Goal: Answer question/provide support: Share knowledge or assist other users

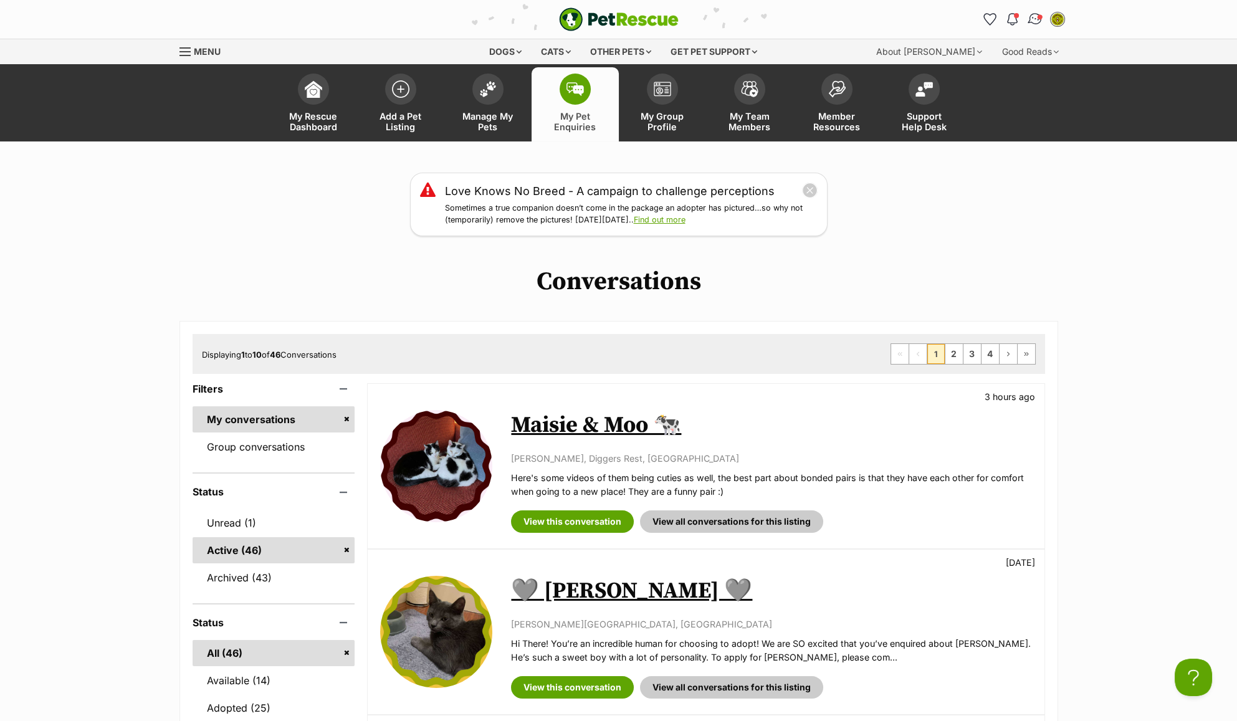
drag, startPoint x: 1039, startPoint y: 16, endPoint x: 1032, endPoint y: 17, distance: 7.0
click at [1038, 16] on span "Conversations" at bounding box center [1039, 17] width 6 height 6
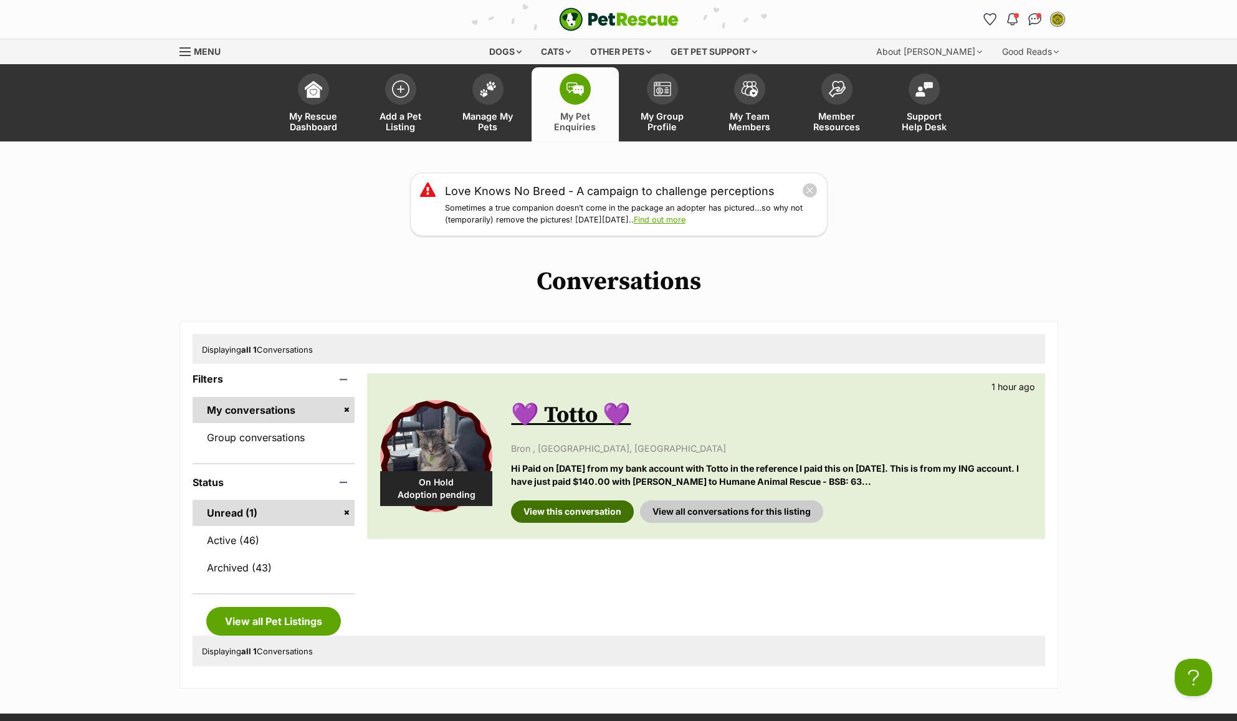
click at [577, 511] on link "View this conversation" at bounding box center [572, 511] width 123 height 22
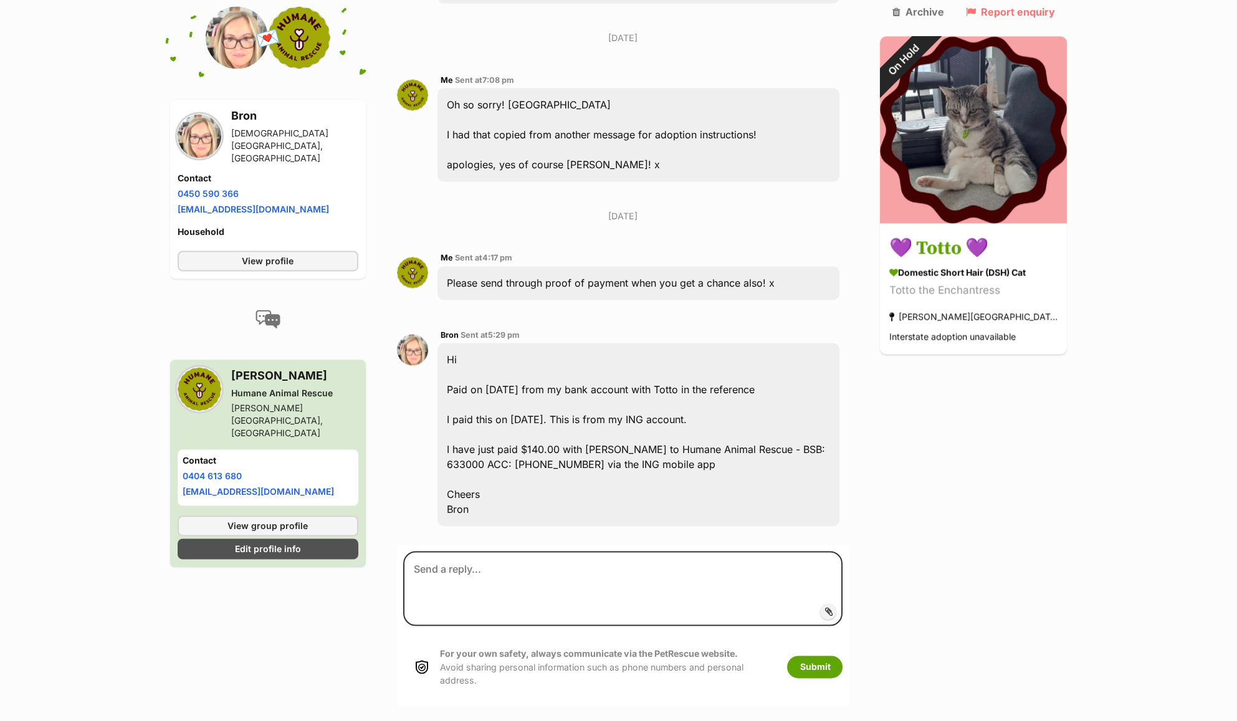
scroll to position [4831, 0]
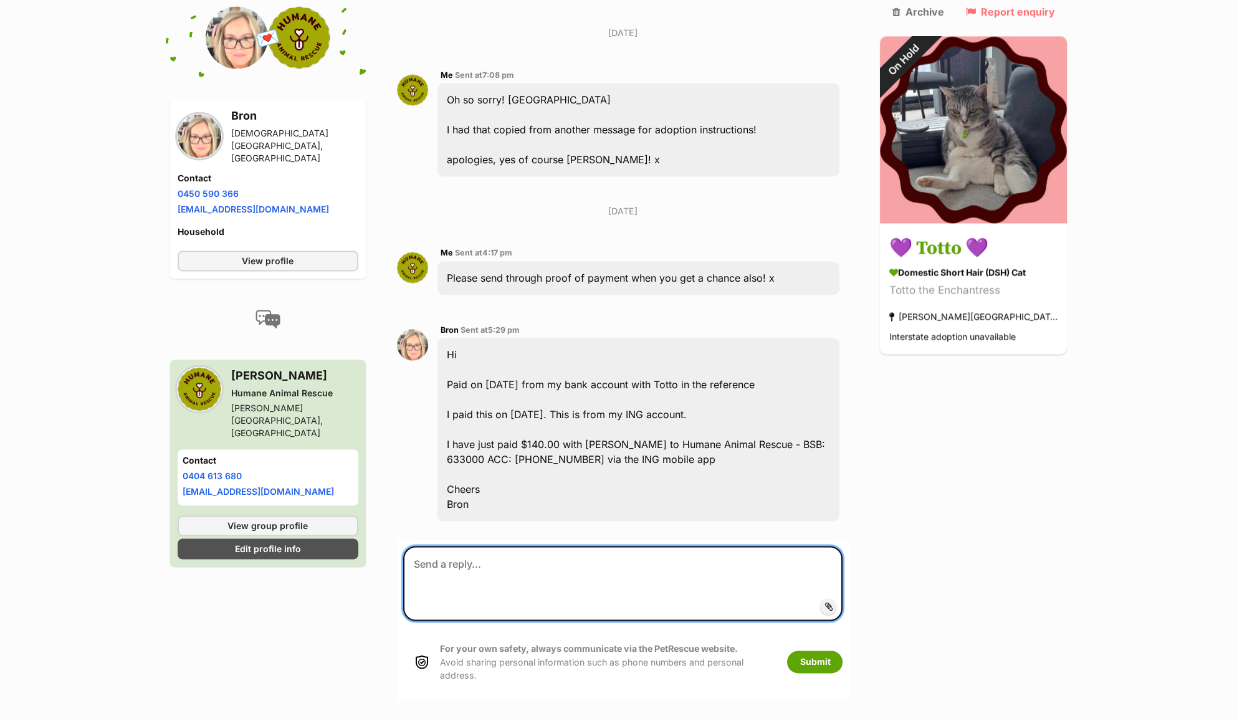
click at [535, 546] on textarea at bounding box center [623, 583] width 440 height 75
click at [549, 546] on textarea at bounding box center [623, 583] width 440 height 75
type textarea "Thanks, I will double check and confirm!"
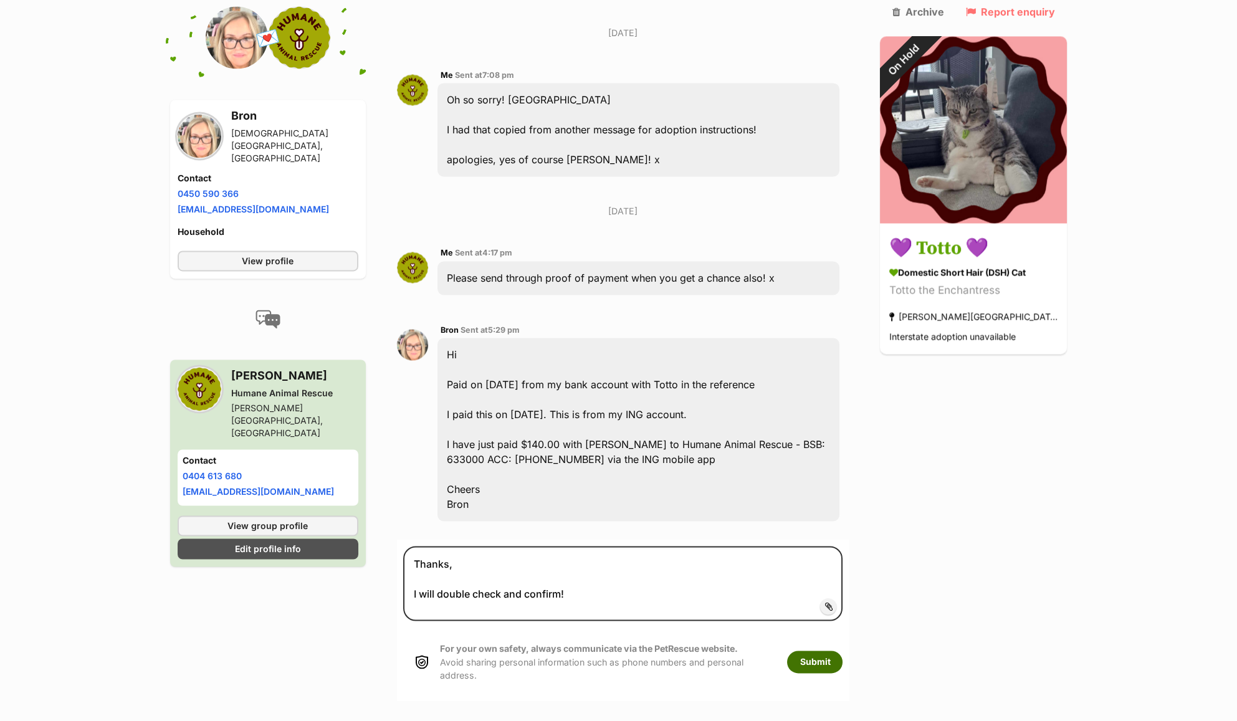
click at [842, 650] on button "Submit" at bounding box center [814, 661] width 55 height 22
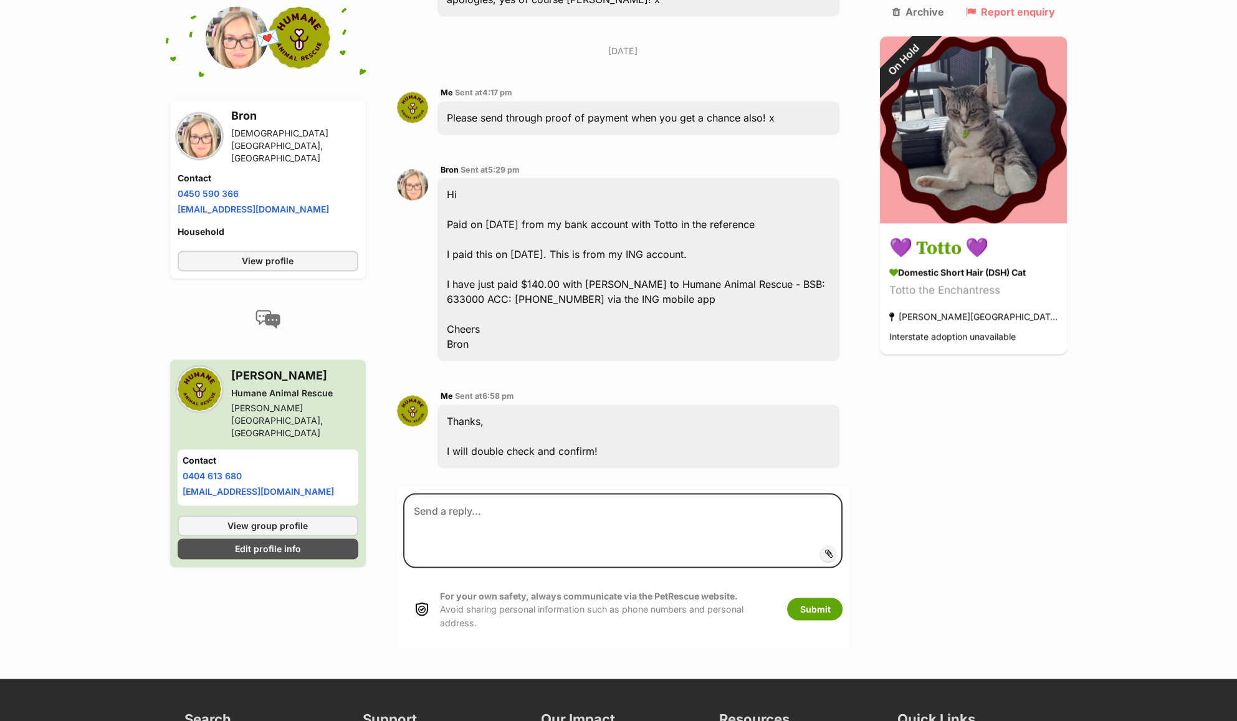
scroll to position [4998, 0]
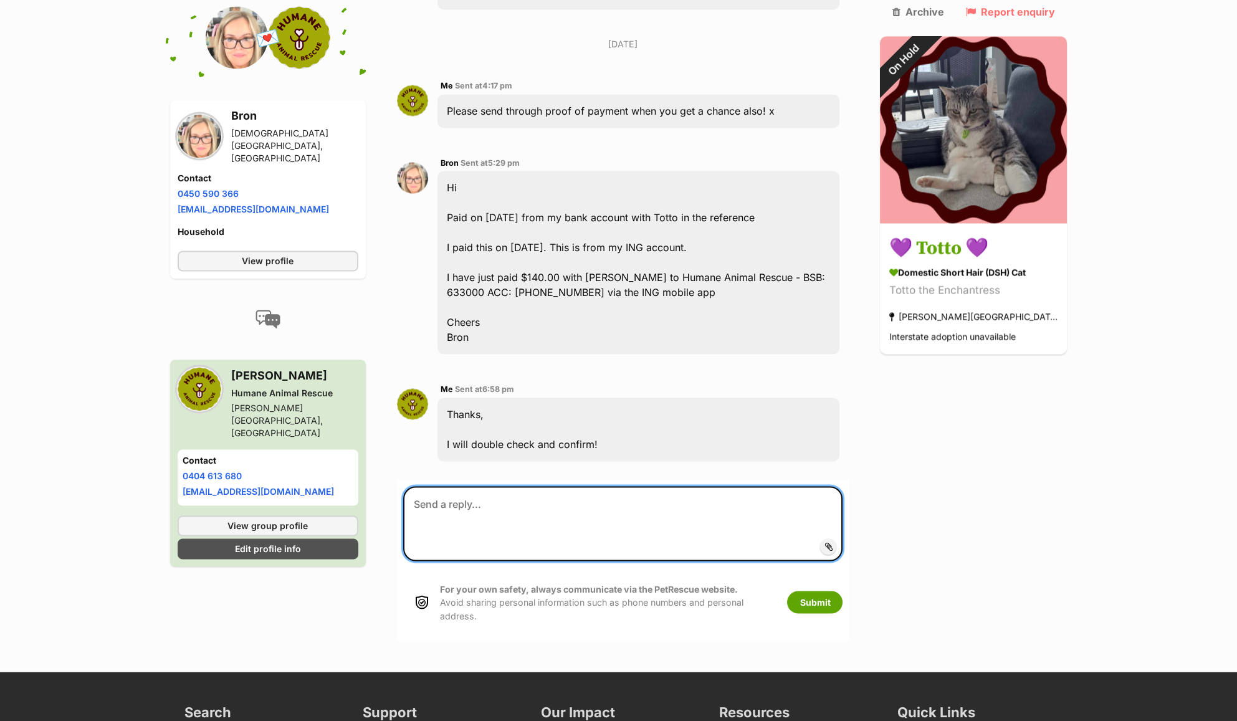
click at [634, 486] on textarea at bounding box center [623, 523] width 440 height 75
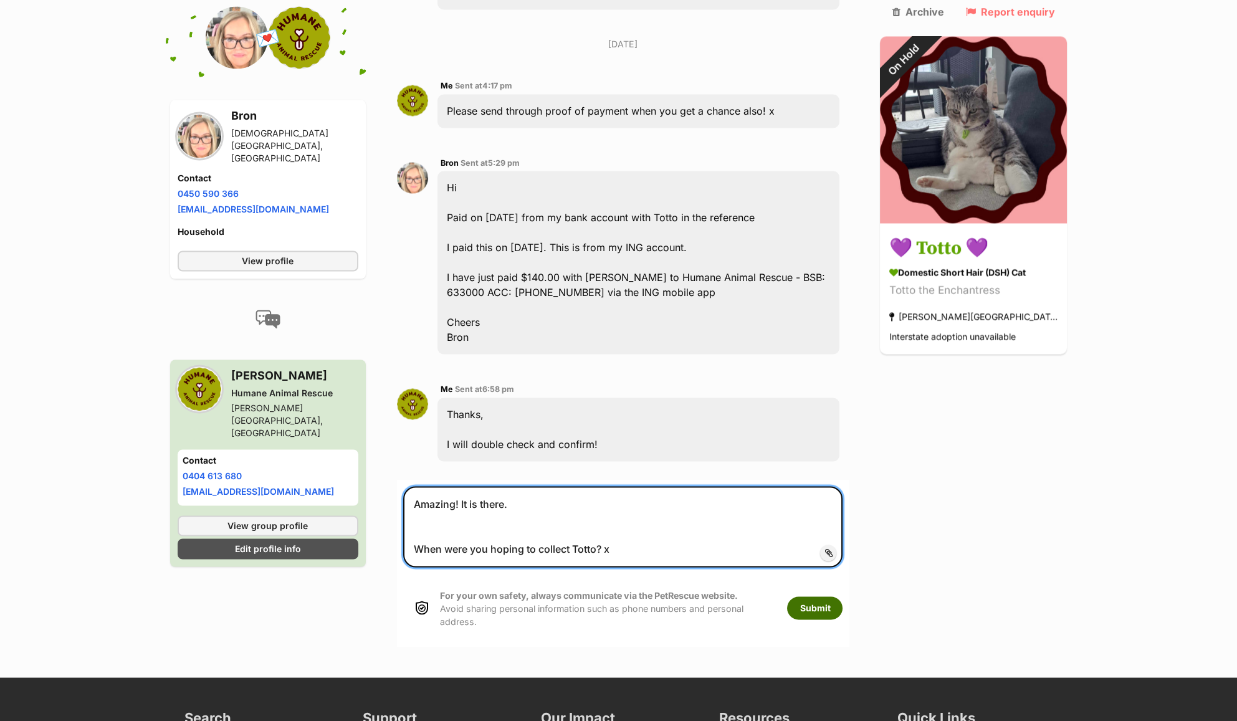
type textarea "Amazing! It is there. When were you hoping to collect Totto? x"
click at [826, 596] on button "Submit" at bounding box center [814, 607] width 55 height 22
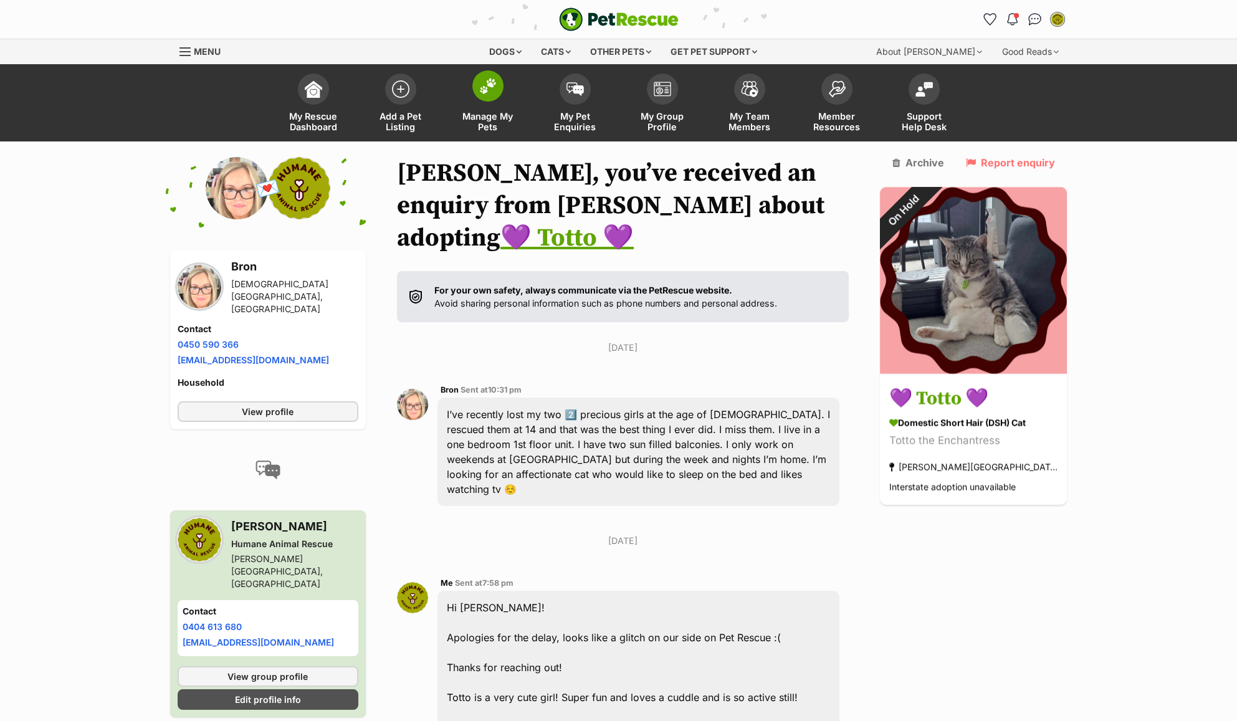
click at [491, 90] on img at bounding box center [487, 86] width 17 height 16
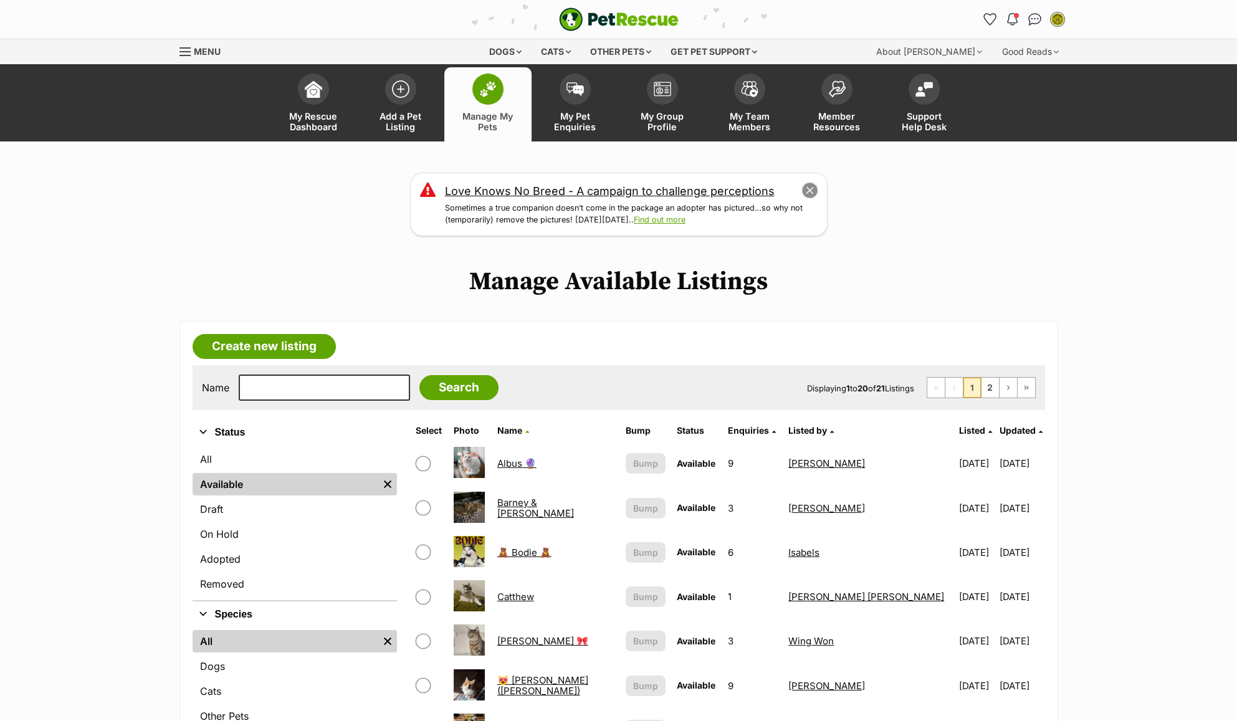
click at [808, 190] on button "close" at bounding box center [809, 190] width 17 height 17
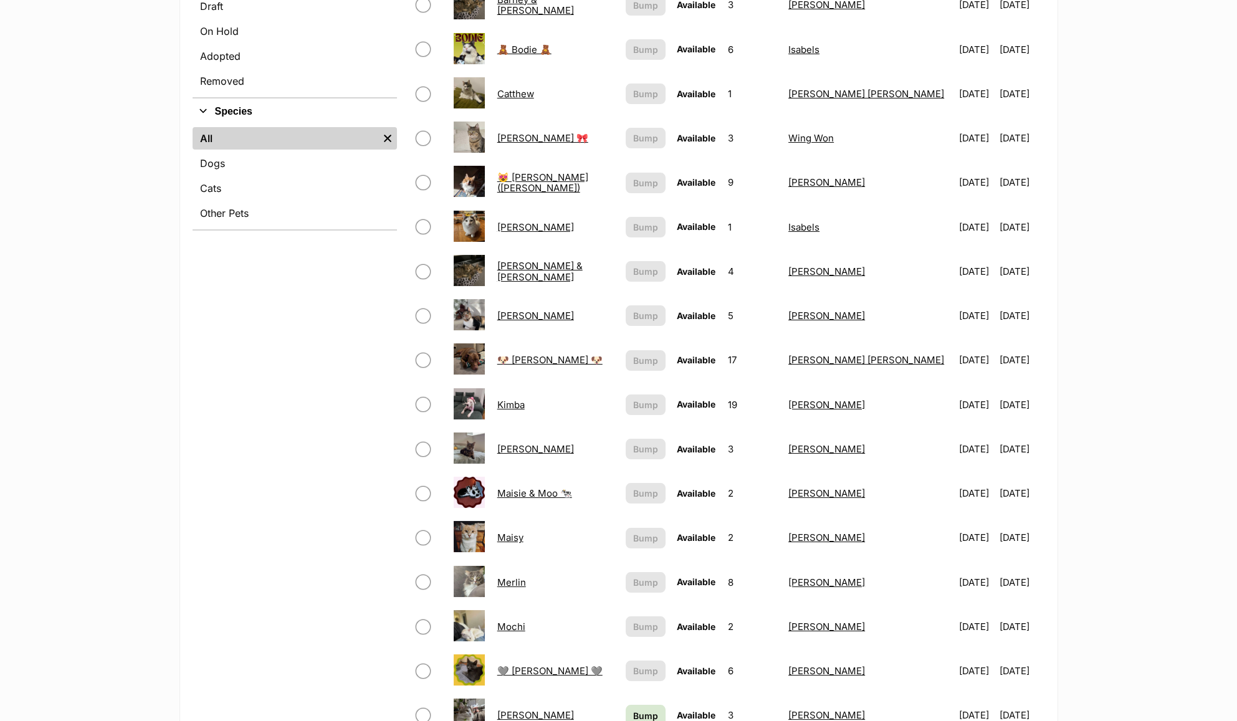
scroll to position [581, 0]
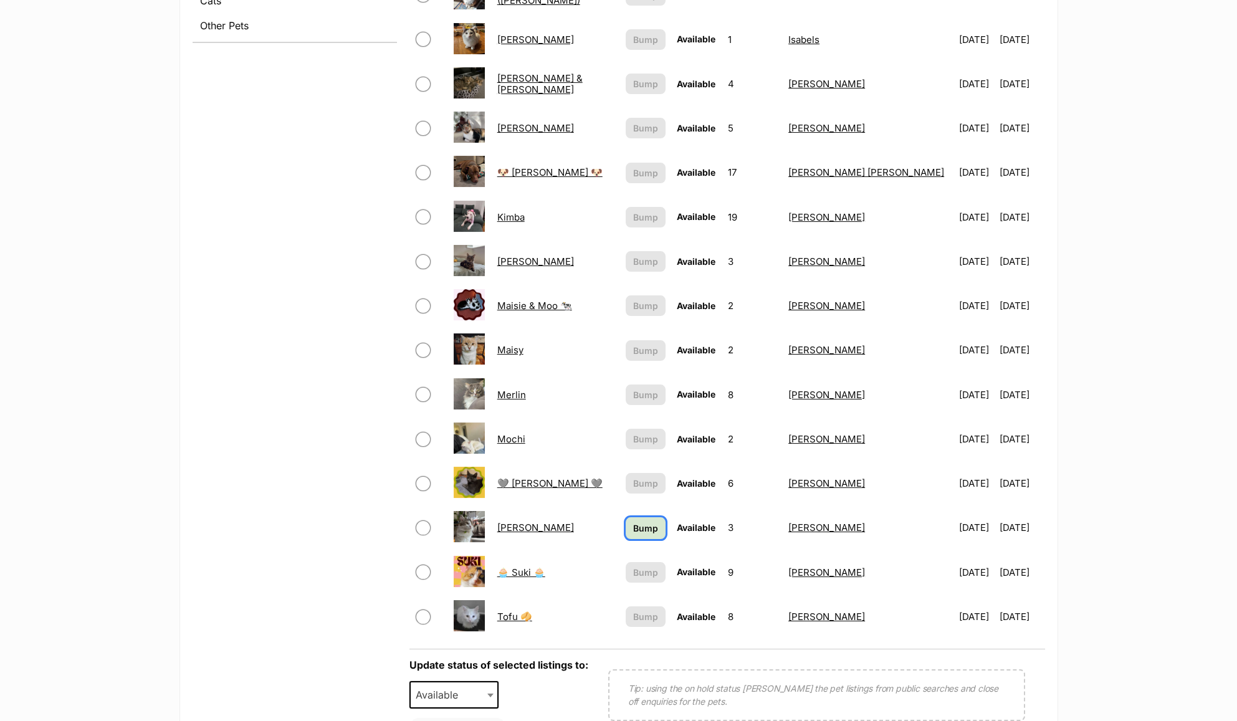
click at [638, 530] on span "Bump" at bounding box center [645, 527] width 25 height 13
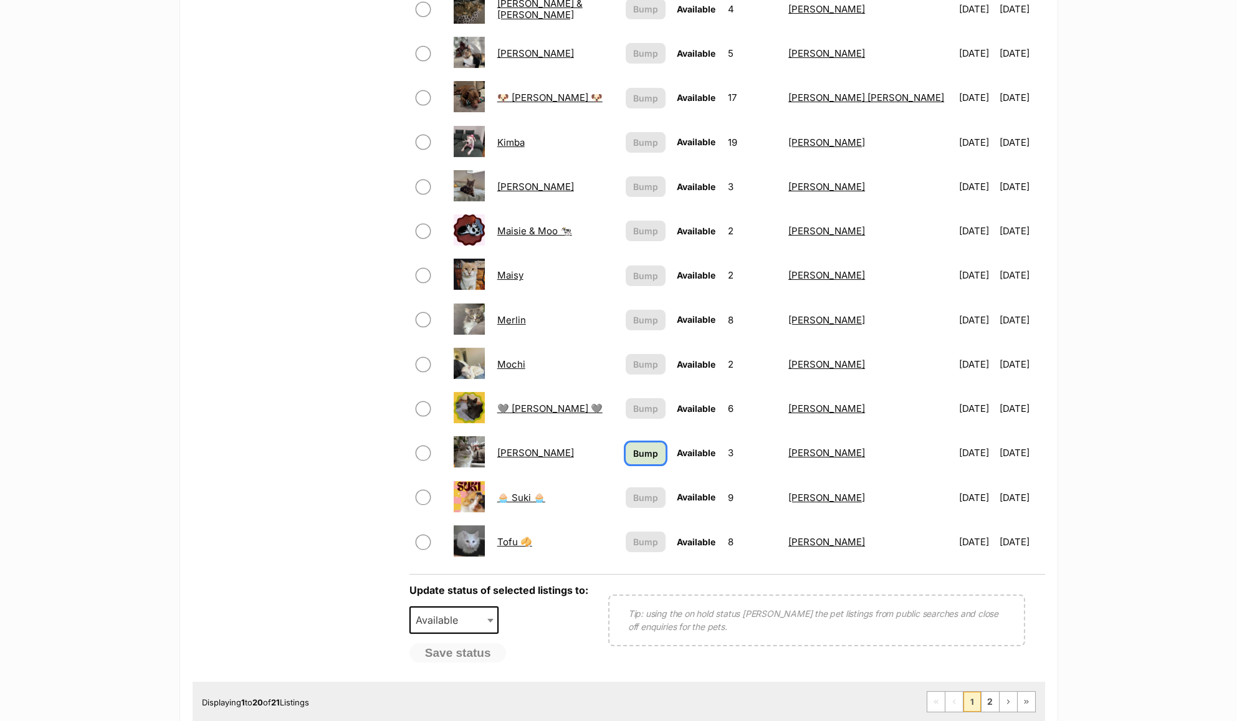
scroll to position [830, 0]
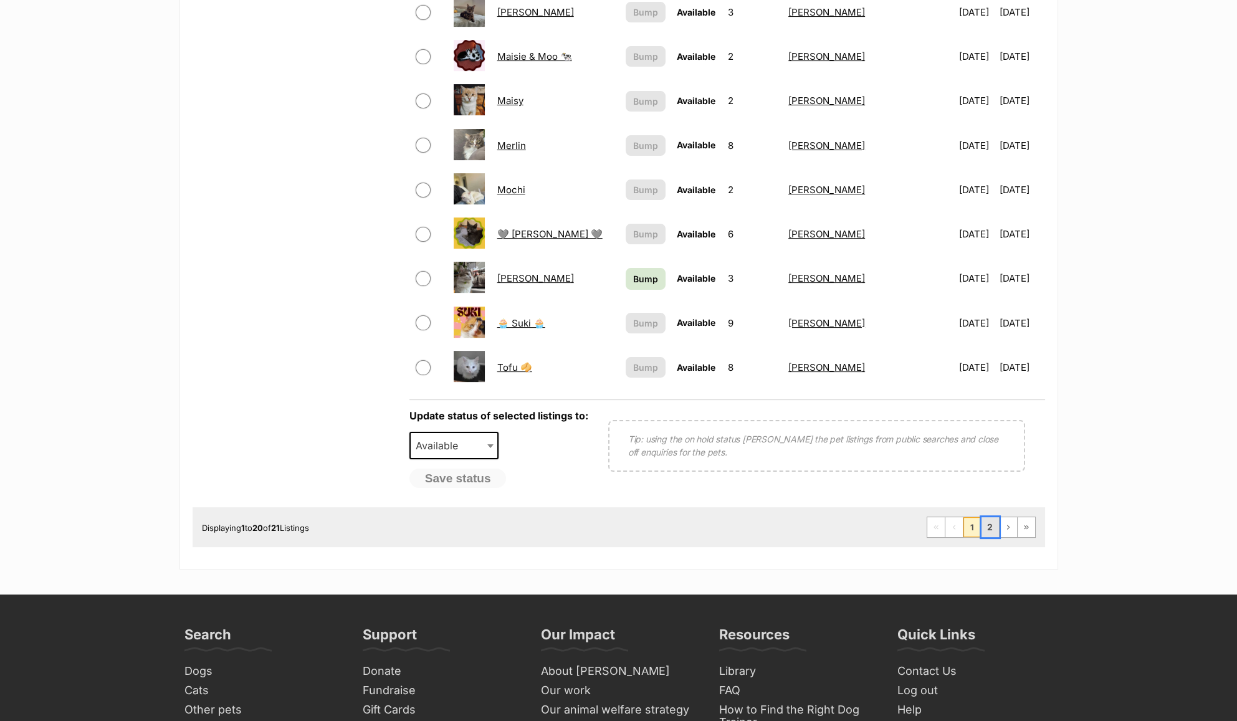
click at [991, 528] on link "2" at bounding box center [989, 527] width 17 height 20
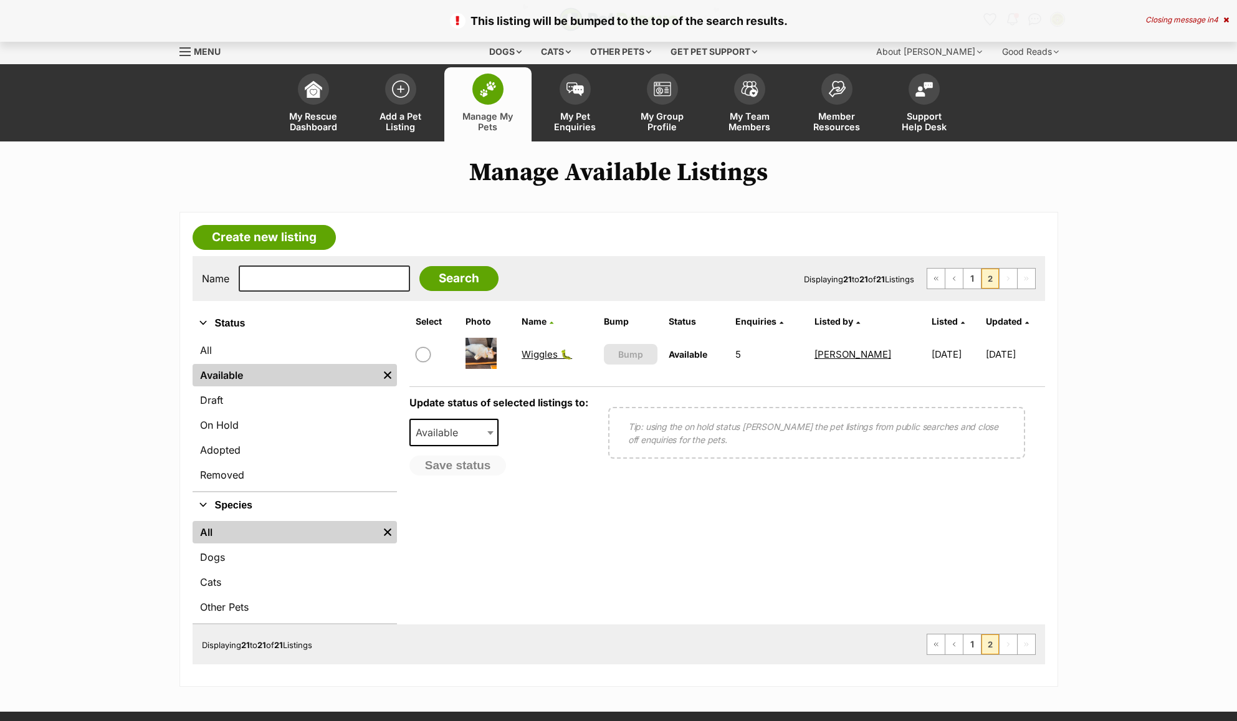
click at [975, 648] on link "1" at bounding box center [971, 644] width 17 height 20
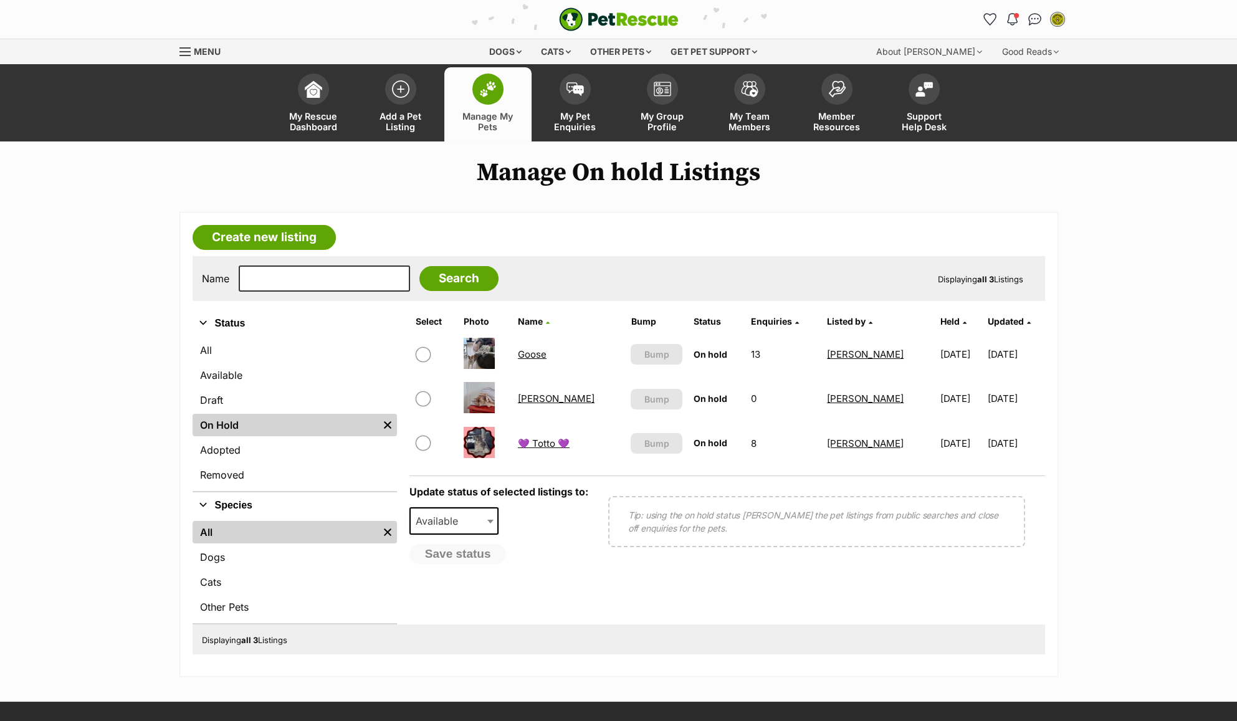
click at [558, 443] on link "💜 Totto 💜" at bounding box center [544, 443] width 52 height 12
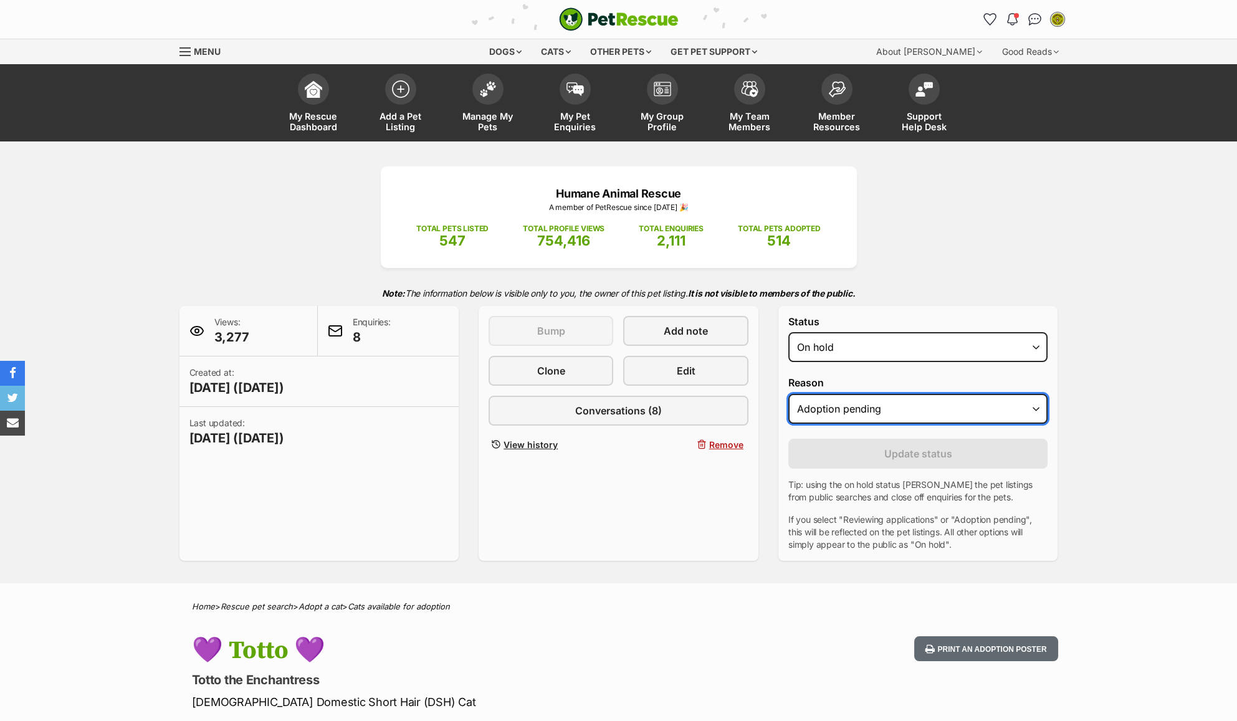
drag, startPoint x: 0, startPoint y: 0, endPoint x: 901, endPoint y: 396, distance: 984.1
click at [901, 396] on select "Please select a reason Medical reasons Reviewing applications Adoption pending …" at bounding box center [918, 409] width 260 height 30
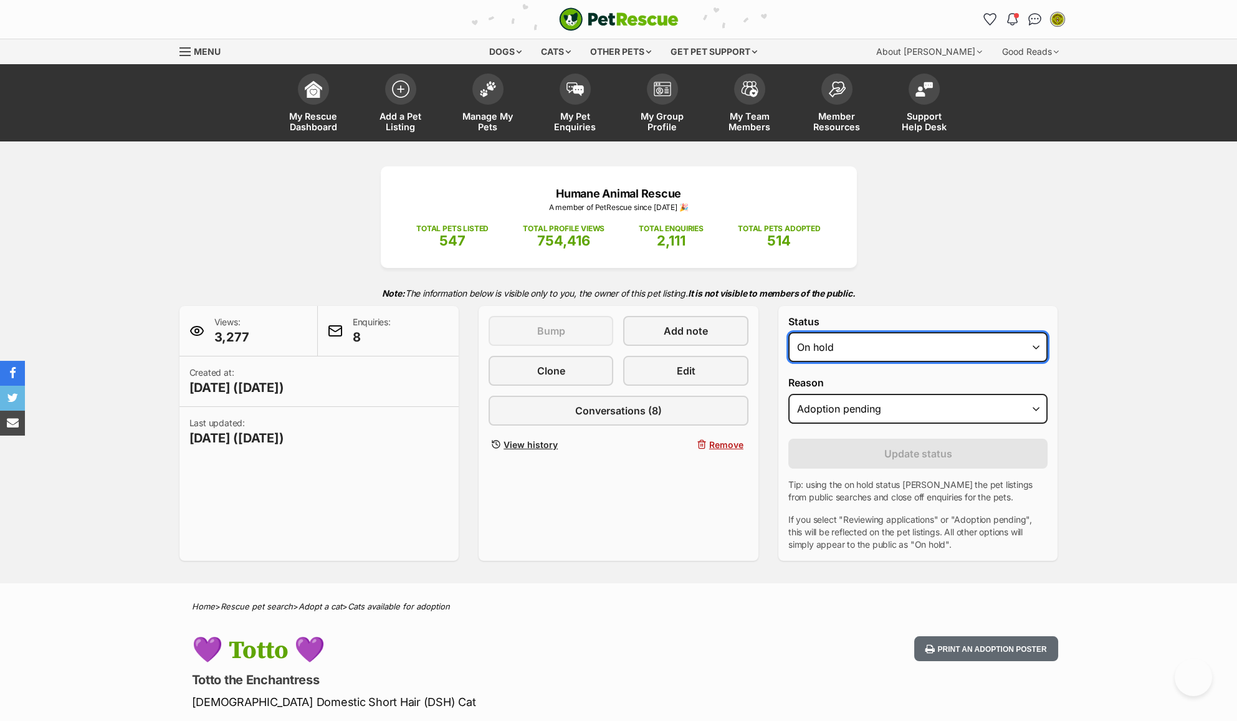
click at [858, 348] on select "Draft - not available as listing has enquires Available On hold Adopted" at bounding box center [918, 347] width 260 height 30
select select "rehomed"
click at [788, 333] on select "Draft - not available as listing has enquires Available On hold Adopted" at bounding box center [918, 347] width 260 height 30
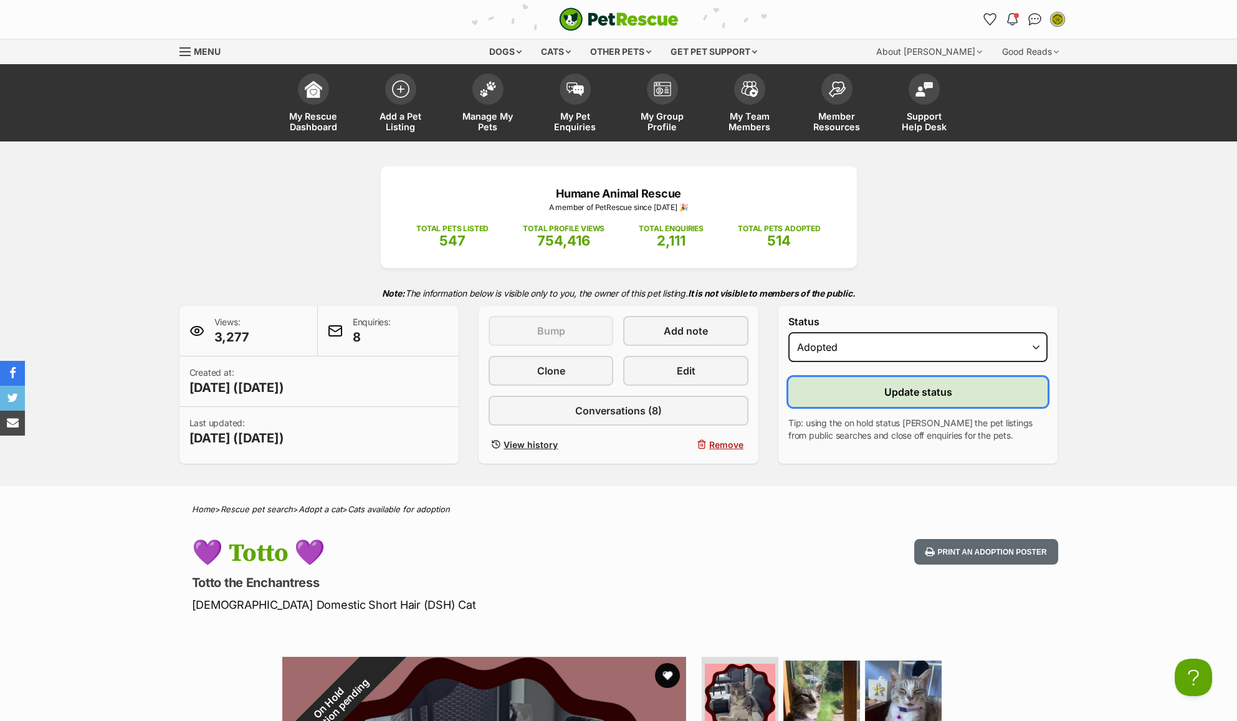
click at [885, 396] on span "Update status" at bounding box center [918, 391] width 68 height 15
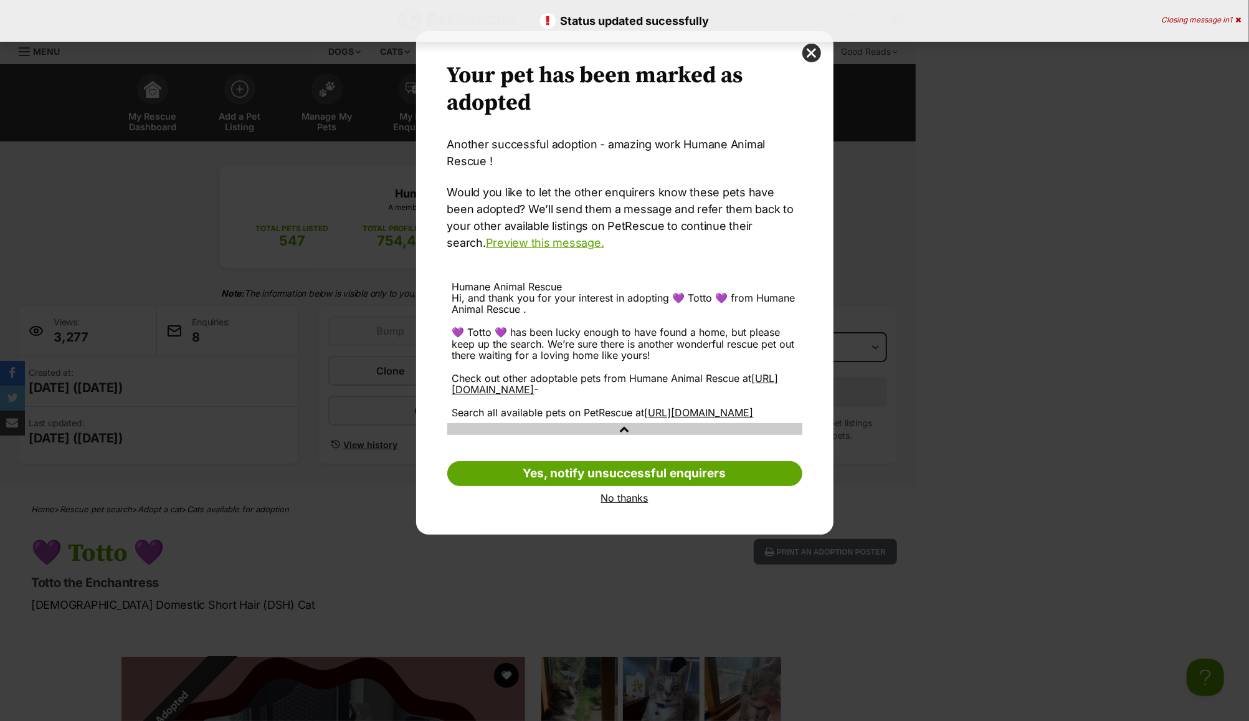
click at [626, 503] on link "No thanks" at bounding box center [624, 497] width 355 height 11
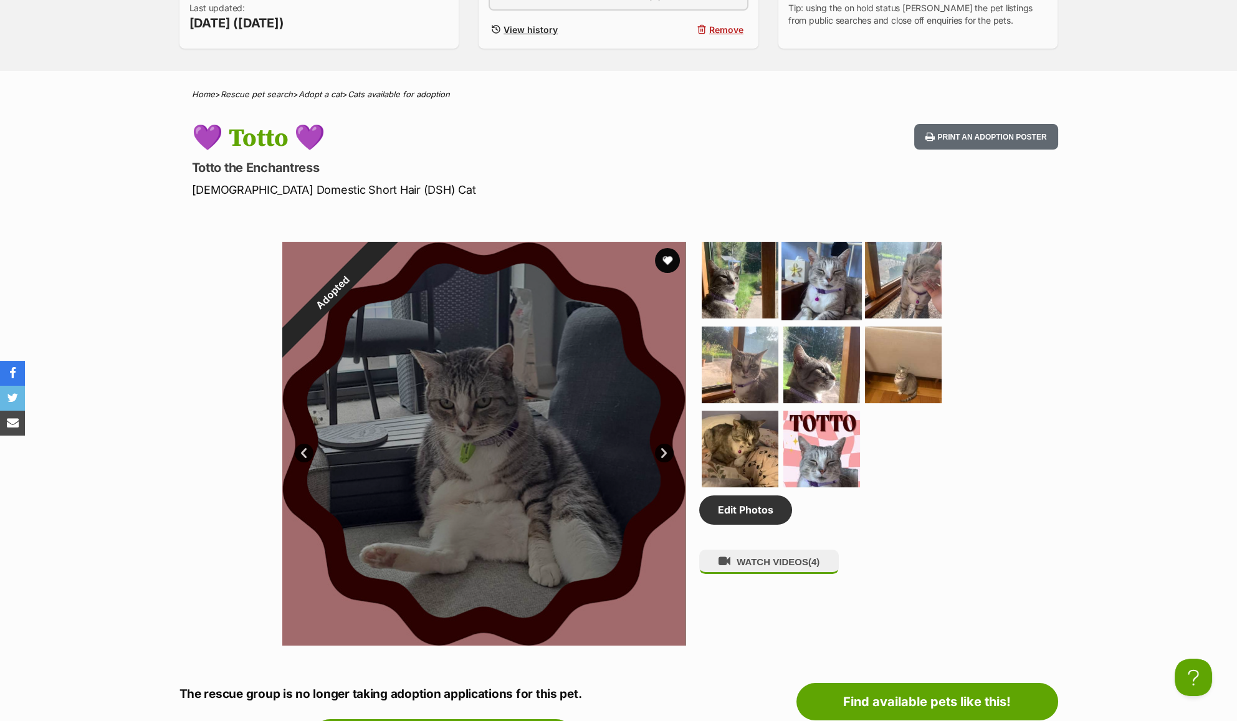
click at [816, 242] on img at bounding box center [821, 280] width 80 height 80
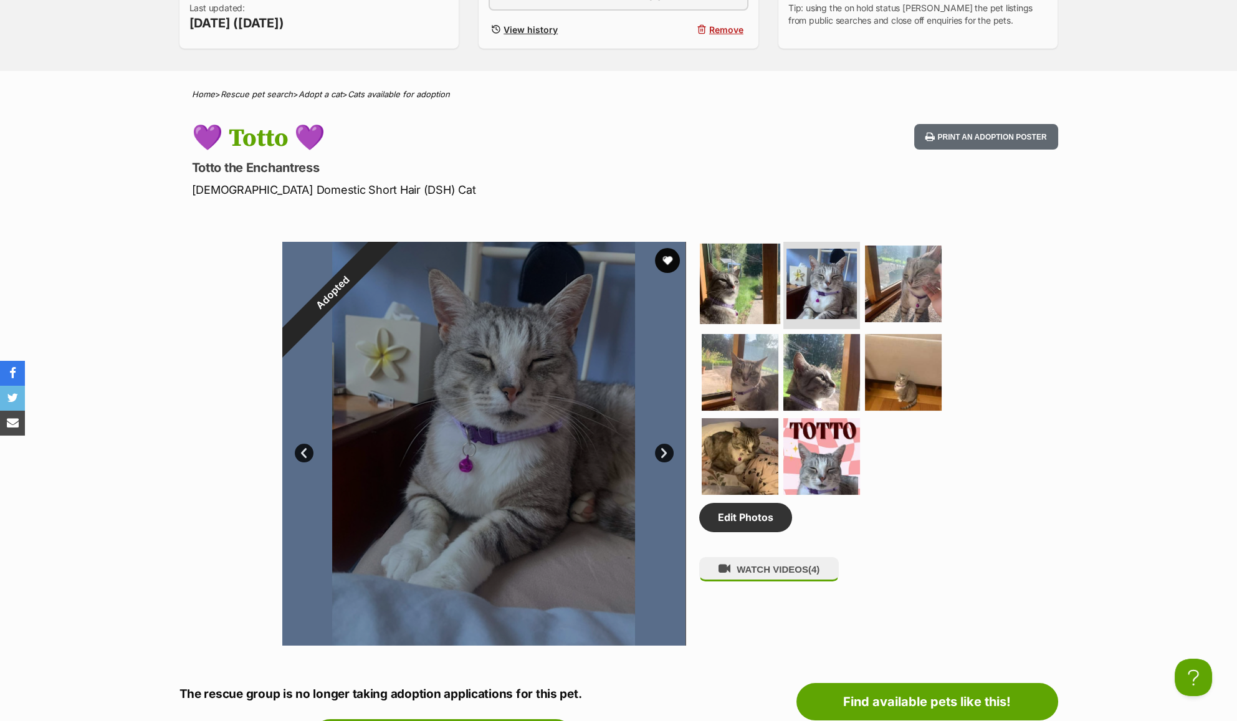
click at [736, 300] on img at bounding box center [740, 284] width 80 height 80
